Goal: Information Seeking & Learning: Learn about a topic

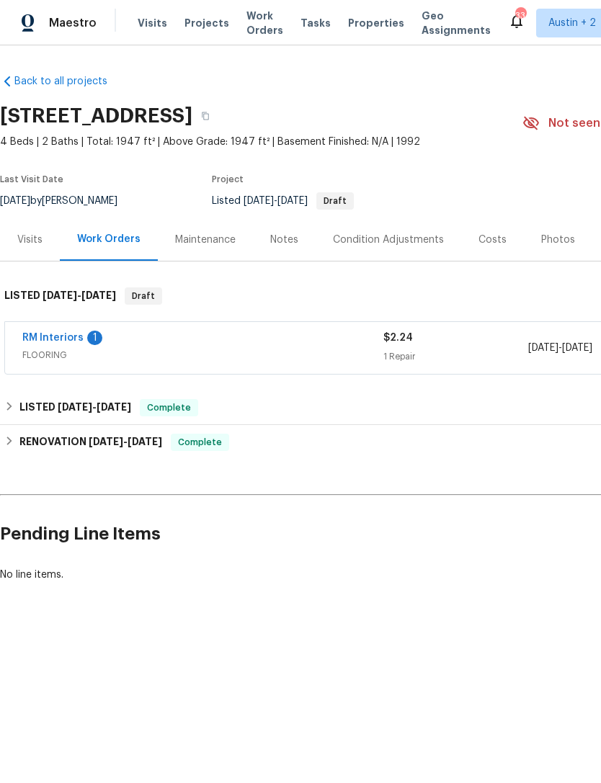
click at [358, 25] on span "Properties" at bounding box center [376, 23] width 56 height 14
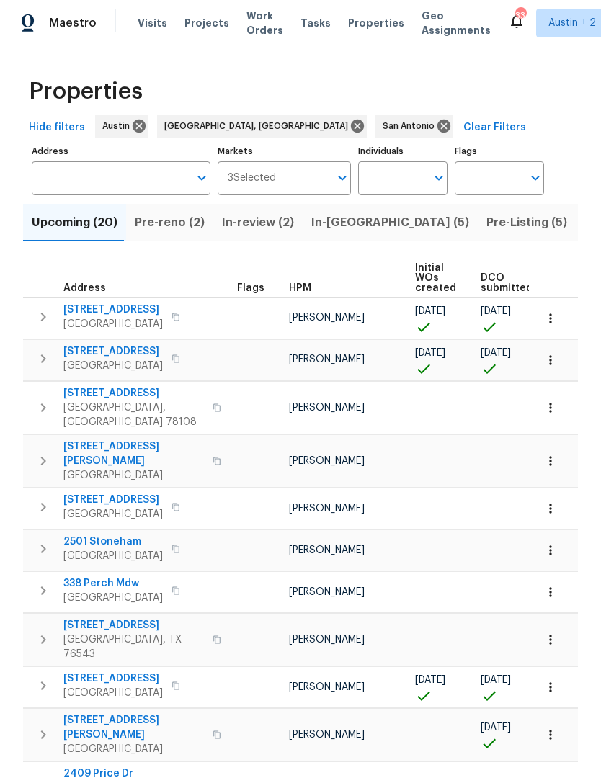
click at [167, 223] on span "Pre-reno (2)" at bounding box center [170, 223] width 70 height 20
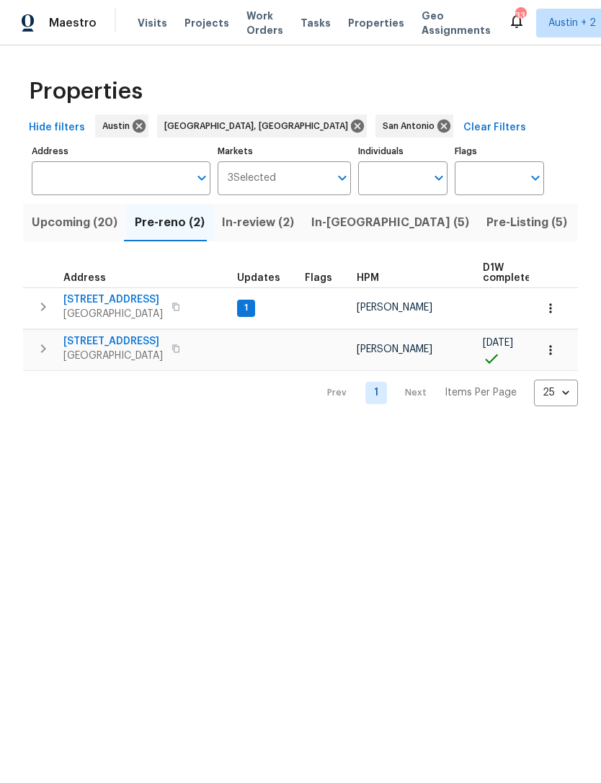
click at [89, 221] on span "Upcoming (20)" at bounding box center [75, 223] width 86 height 20
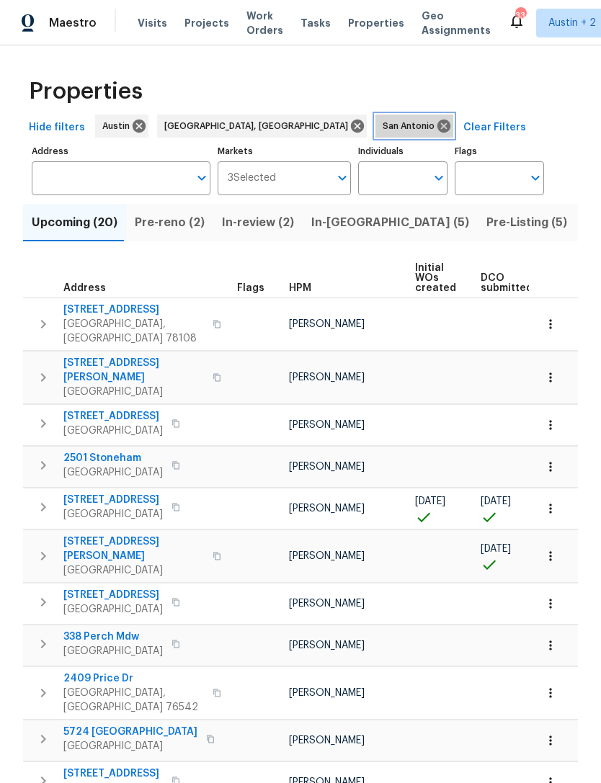
click at [437, 125] on icon at bounding box center [443, 126] width 13 height 13
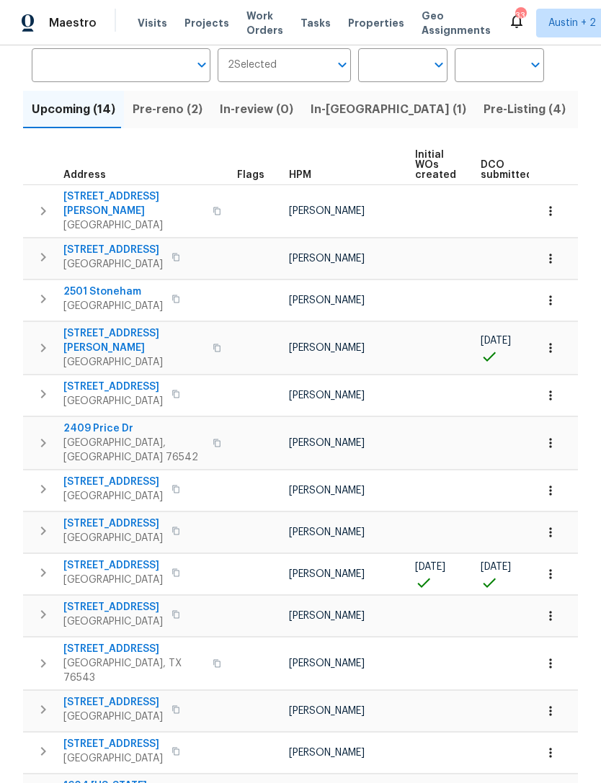
scroll to position [112, 0]
click at [41, 565] on icon "button" at bounding box center [43, 573] width 17 height 17
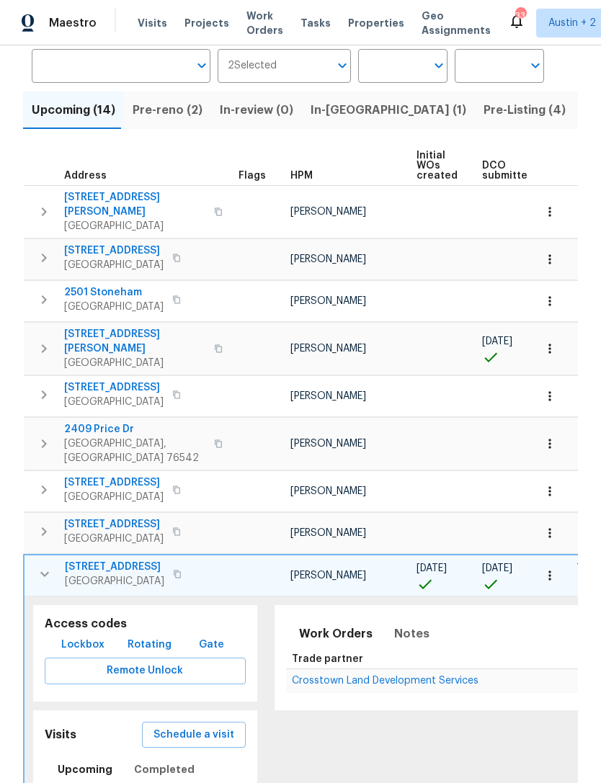
click at [87, 560] on span "[STREET_ADDRESS]" at bounding box center [114, 567] width 99 height 14
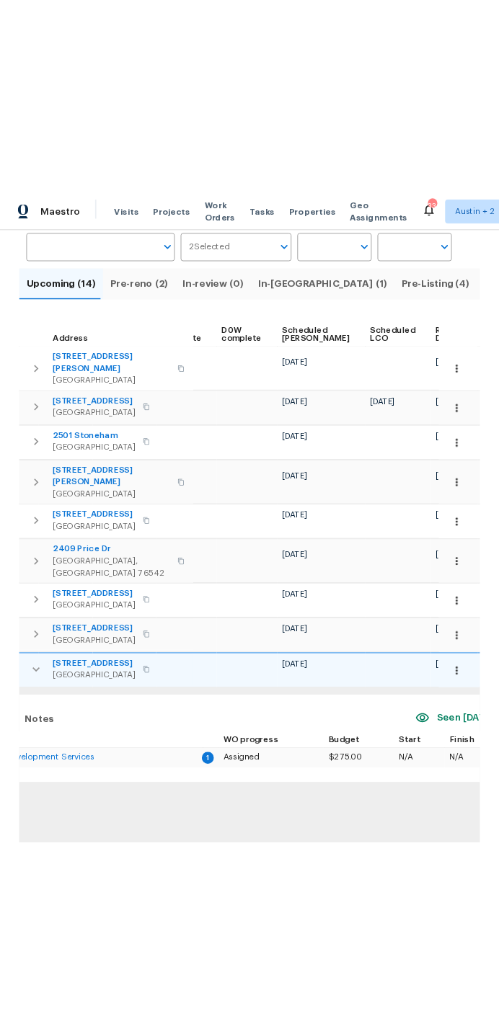
scroll to position [0, 364]
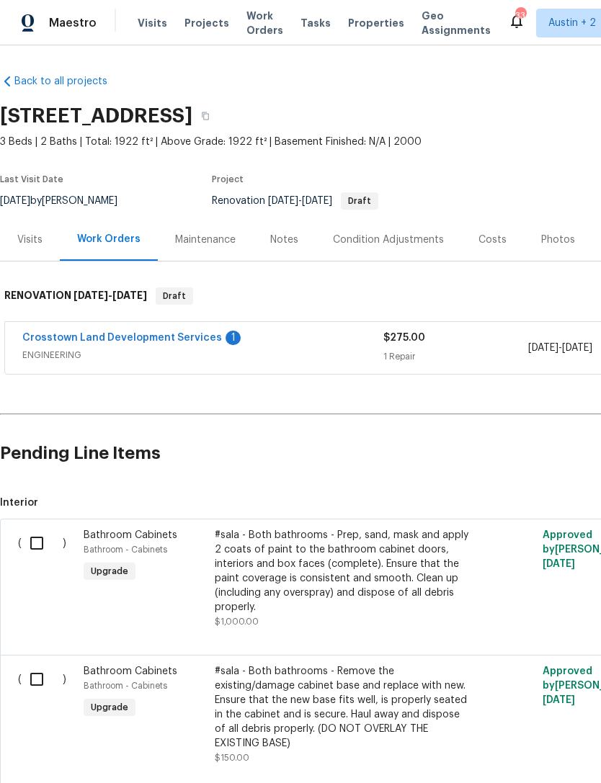
click at [26, 238] on div "Visits" at bounding box center [29, 240] width 25 height 14
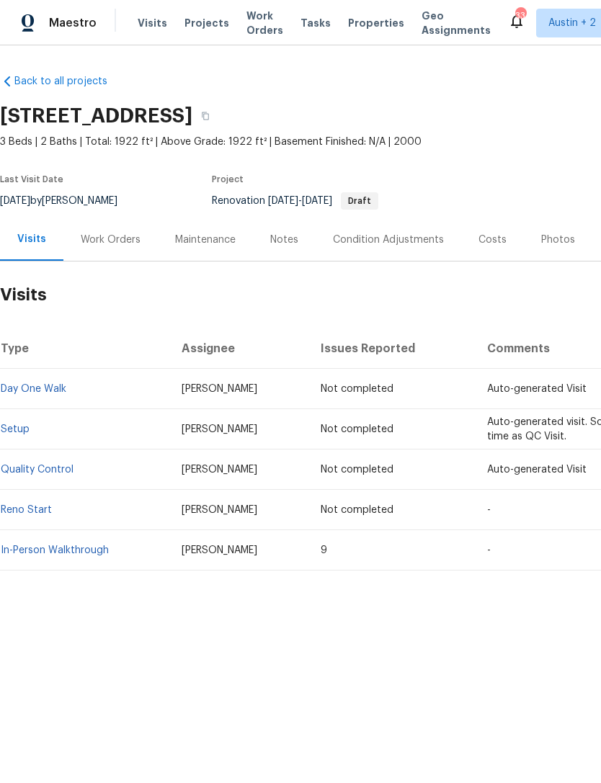
click at [54, 541] on td "In-Person Walkthrough" at bounding box center [85, 550] width 170 height 40
click at [44, 541] on td "In-Person Walkthrough" at bounding box center [85, 550] width 170 height 40
click at [71, 535] on td "In-Person Walkthrough" at bounding box center [85, 550] width 170 height 40
click at [77, 546] on link "In-Person Walkthrough" at bounding box center [55, 551] width 108 height 10
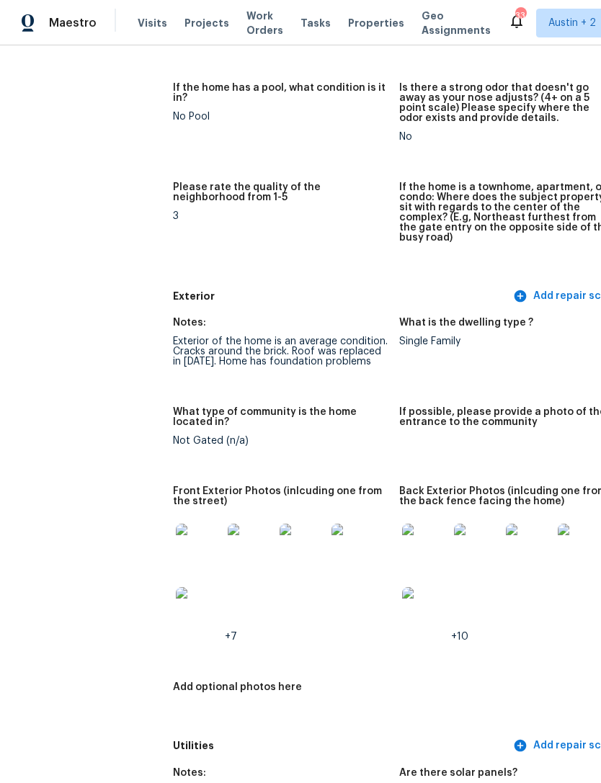
scroll to position [363, 4]
click at [175, 538] on img at bounding box center [198, 547] width 46 height 46
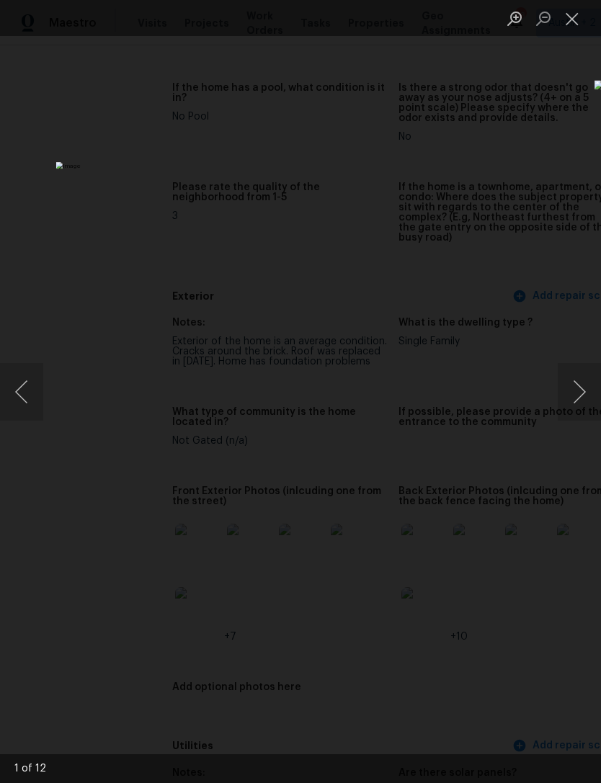
click at [582, 396] on button "Next image" at bounding box center [579, 392] width 43 height 58
click at [572, 399] on button "Next image" at bounding box center [579, 392] width 43 height 58
click at [576, 399] on button "Next image" at bounding box center [579, 392] width 43 height 58
click at [579, 396] on button "Next image" at bounding box center [579, 392] width 43 height 58
click at [562, 395] on button "Next image" at bounding box center [579, 392] width 43 height 58
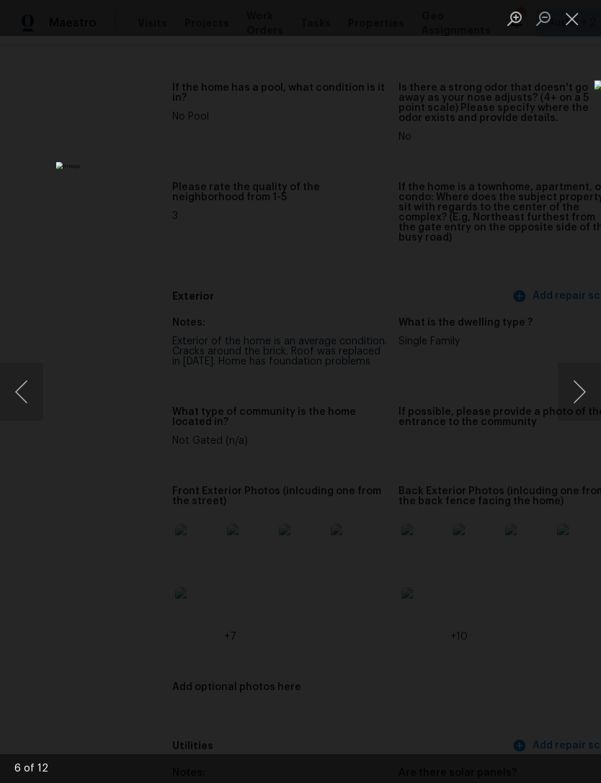
click at [575, 391] on button "Next image" at bounding box center [579, 392] width 43 height 58
click at [579, 388] on button "Next image" at bounding box center [579, 392] width 43 height 58
click at [568, 388] on button "Next image" at bounding box center [579, 392] width 43 height 58
click at [577, 386] on button "Next image" at bounding box center [579, 392] width 43 height 58
click at [577, 384] on button "Next image" at bounding box center [579, 392] width 43 height 58
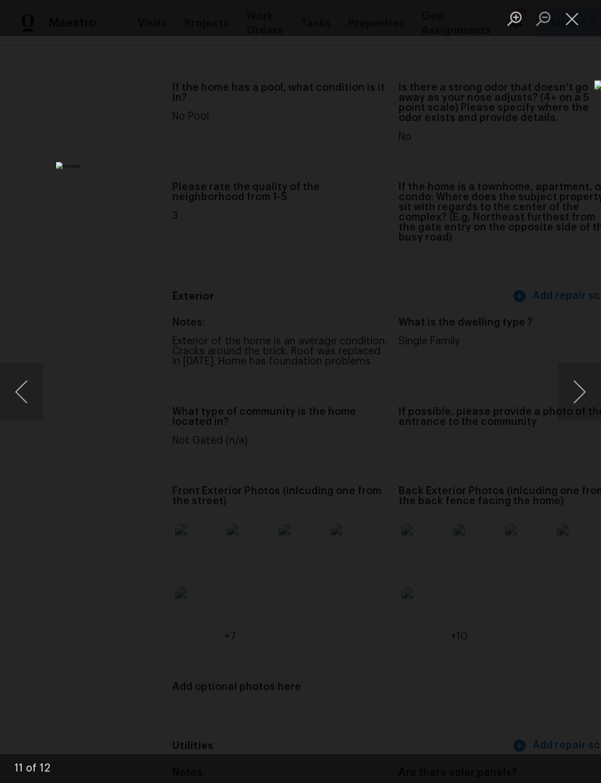
click at [578, 384] on button "Next image" at bounding box center [579, 392] width 43 height 58
click at [569, 17] on button "Close lightbox" at bounding box center [572, 18] width 29 height 25
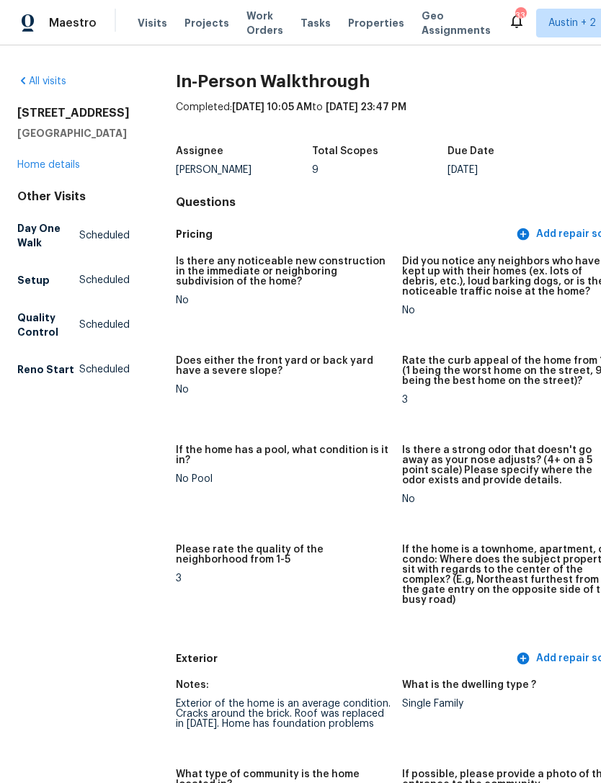
scroll to position [0, 0]
